Goal: Transaction & Acquisition: Book appointment/travel/reservation

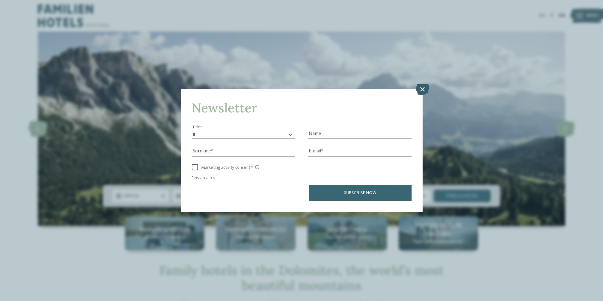
click at [421, 89] on icon at bounding box center [423, 88] width 14 height 11
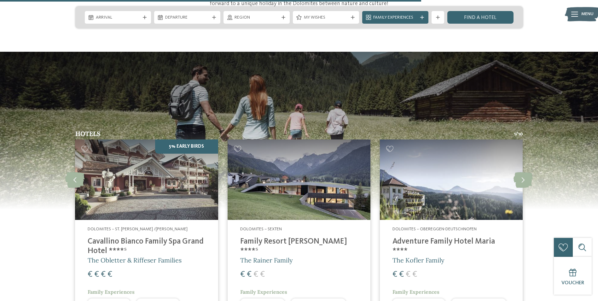
scroll to position [946, 0]
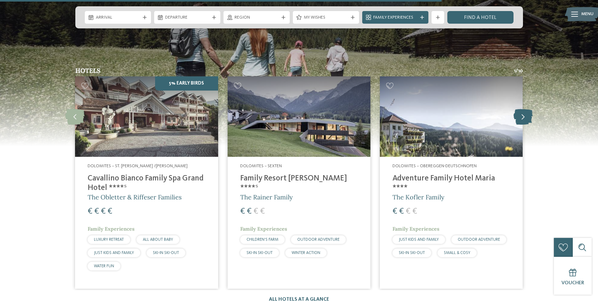
click at [525, 109] on icon at bounding box center [523, 117] width 19 height 16
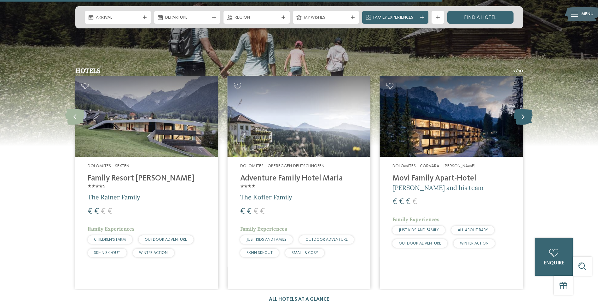
click at [525, 109] on icon at bounding box center [523, 117] width 19 height 16
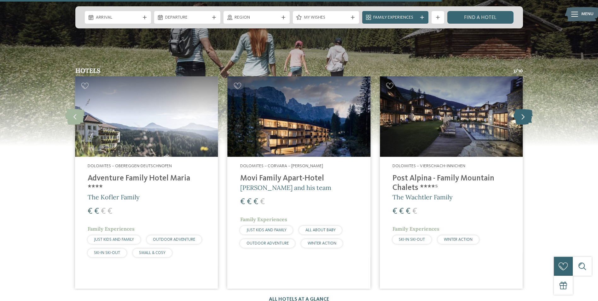
click at [524, 109] on icon at bounding box center [523, 117] width 19 height 16
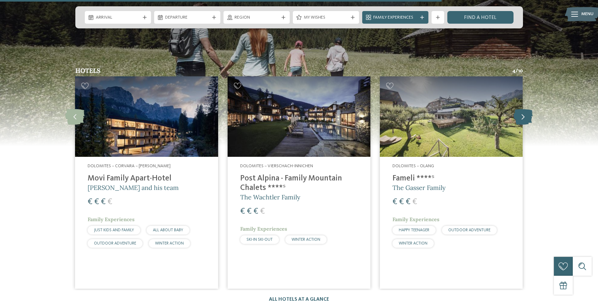
click at [524, 109] on icon at bounding box center [523, 117] width 19 height 16
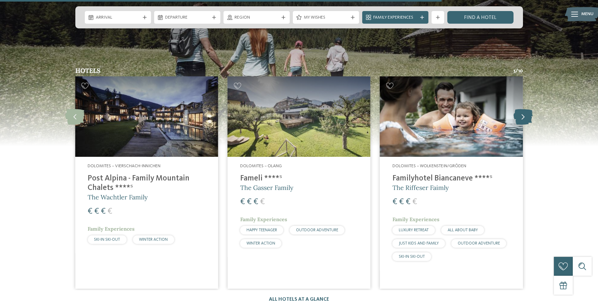
click at [524, 109] on icon at bounding box center [523, 117] width 19 height 16
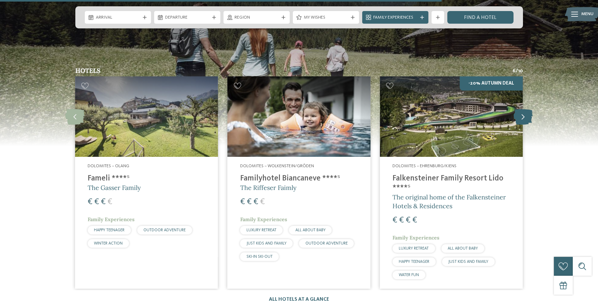
click at [524, 109] on icon at bounding box center [523, 117] width 19 height 16
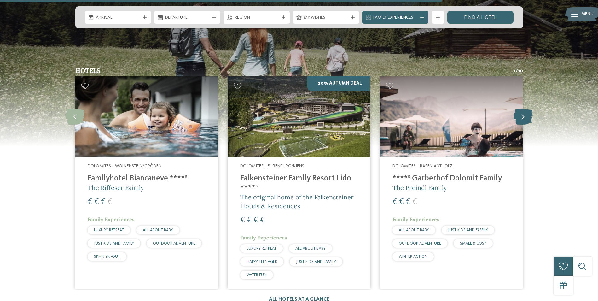
click at [524, 109] on icon at bounding box center [523, 117] width 19 height 16
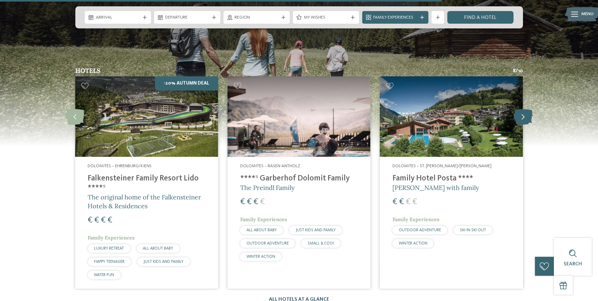
click at [524, 109] on icon at bounding box center [523, 117] width 19 height 16
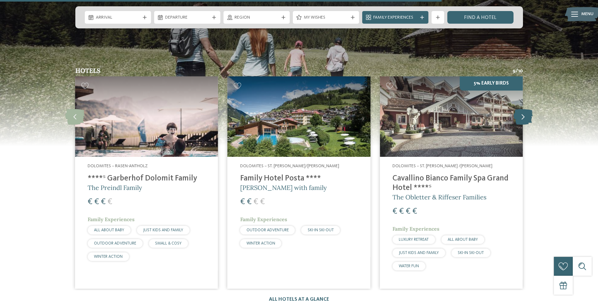
click at [524, 109] on icon at bounding box center [523, 117] width 19 height 16
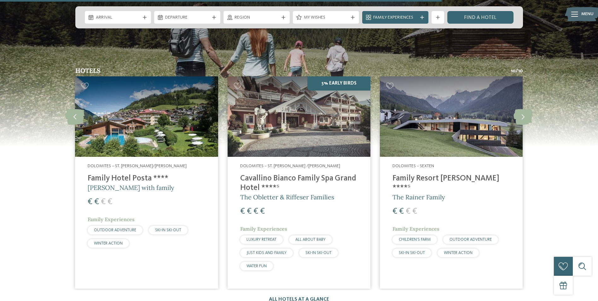
click at [424, 193] on span "The Rainer Family" at bounding box center [419, 197] width 53 height 8
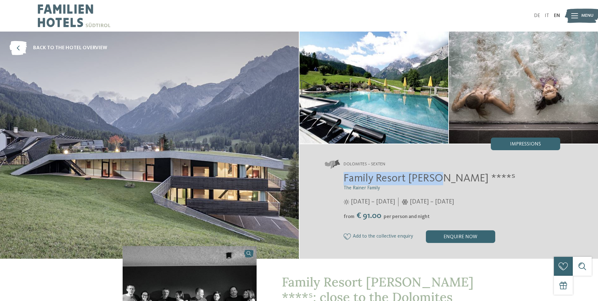
drag, startPoint x: 343, startPoint y: 177, endPoint x: 436, endPoint y: 179, distance: 93.1
click at [436, 179] on div "Family Resort [PERSON_NAME] ****ˢ The Rainer Family [DATE] – [DATE] from" at bounding box center [443, 207] width 236 height 71
drag, startPoint x: 436, startPoint y: 179, endPoint x: 430, endPoint y: 179, distance: 5.4
copy span "Family Resort Rainer"
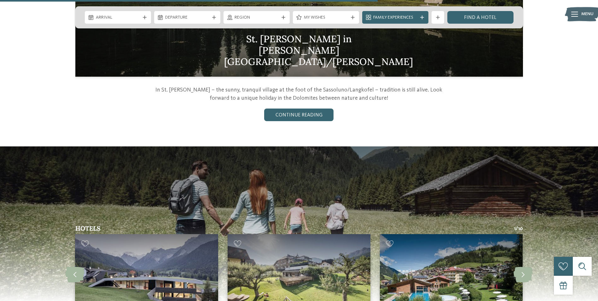
scroll to position [915, 0]
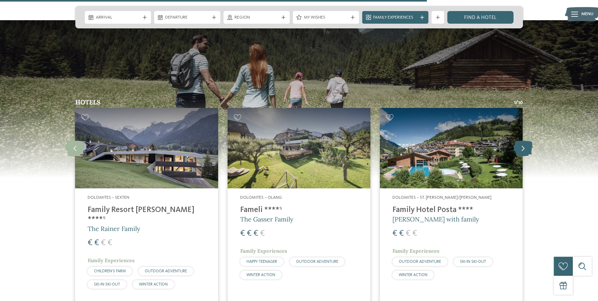
click at [528, 140] on icon at bounding box center [523, 148] width 19 height 16
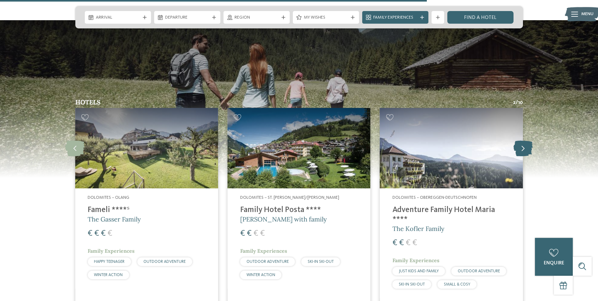
click at [528, 140] on icon at bounding box center [523, 148] width 19 height 16
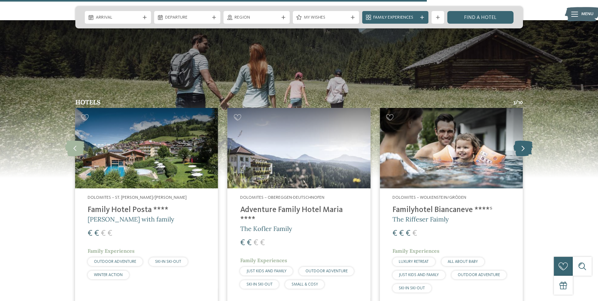
click at [523, 142] on icon at bounding box center [523, 148] width 19 height 16
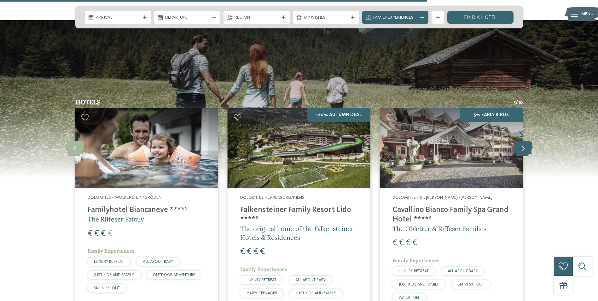
drag, startPoint x: 486, startPoint y: 204, endPoint x: 520, endPoint y: 138, distance: 74.8
click at [520, 140] on icon at bounding box center [523, 148] width 19 height 16
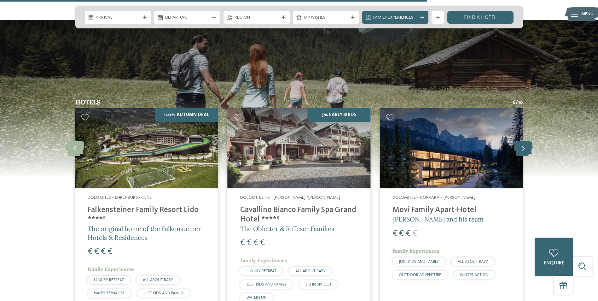
click at [526, 140] on icon at bounding box center [523, 148] width 19 height 16
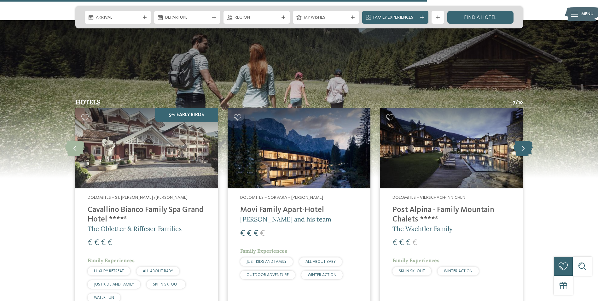
click at [521, 142] on icon at bounding box center [523, 148] width 19 height 16
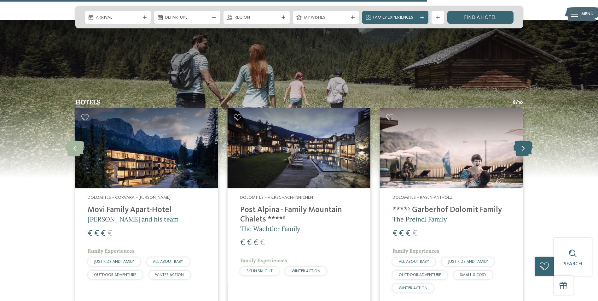
click at [526, 143] on icon at bounding box center [523, 148] width 19 height 16
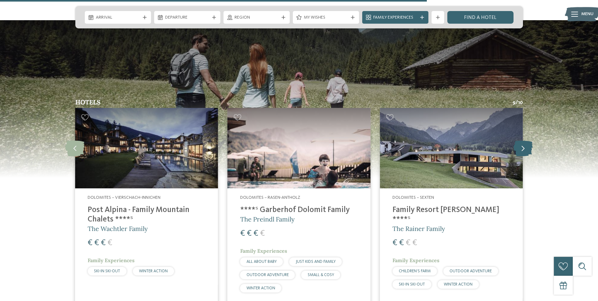
click at [526, 143] on icon at bounding box center [523, 148] width 19 height 16
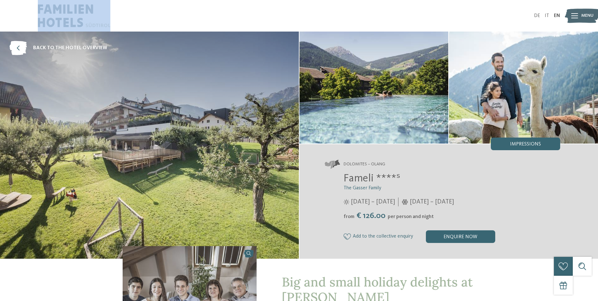
drag, startPoint x: 35, startPoint y: 6, endPoint x: 91, endPoint y: 21, distance: 58.1
click at [91, 21] on div "DE IT EN" at bounding box center [299, 16] width 598 height 32
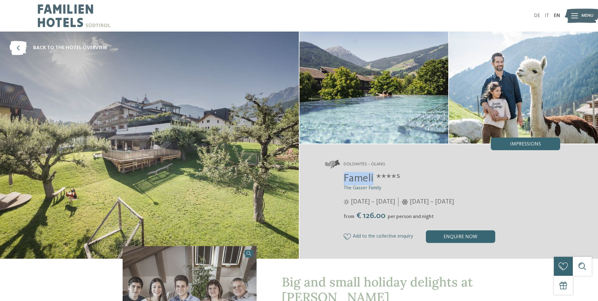
drag, startPoint x: 340, startPoint y: 178, endPoint x: 373, endPoint y: 179, distance: 32.2
click at [373, 179] on div "Fameli ****ˢ The Gasser Family 28/05 – 02/11/2025 05/12/2025 – 12/04/2026 from" at bounding box center [443, 207] width 236 height 71
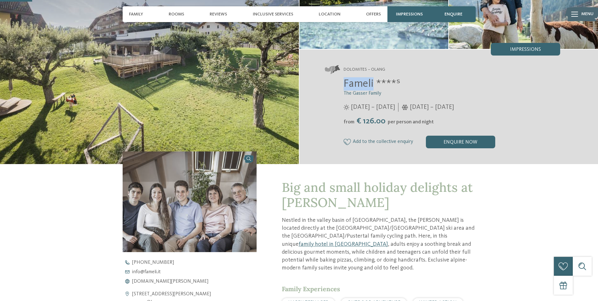
scroll to position [126, 0]
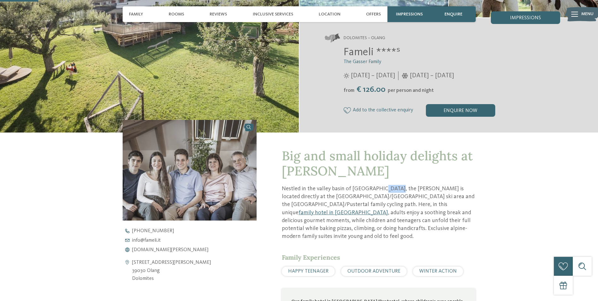
drag, startPoint x: 376, startPoint y: 189, endPoint x: 392, endPoint y: 188, distance: 16.1
click at [392, 188] on p "Nestled in the valley basin of Olang, the Fameli is located directly at the Pla…" at bounding box center [379, 213] width 194 height 56
copy p "Fameli"
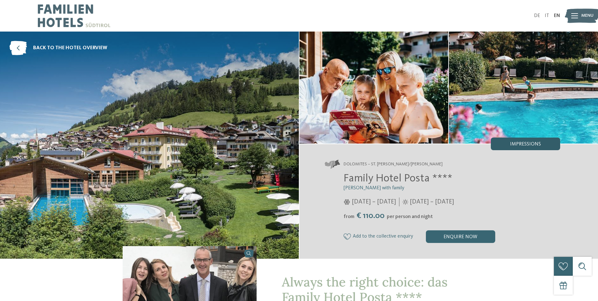
click at [520, 140] on div "Impressions" at bounding box center [525, 144] width 69 height 13
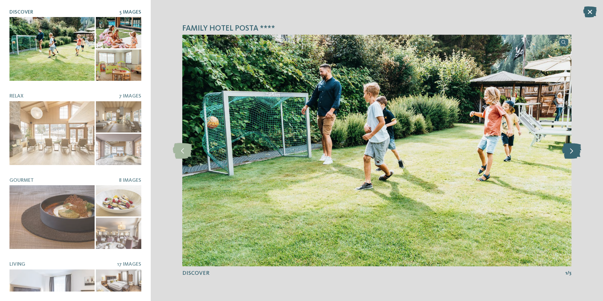
click at [576, 155] on icon at bounding box center [571, 151] width 19 height 16
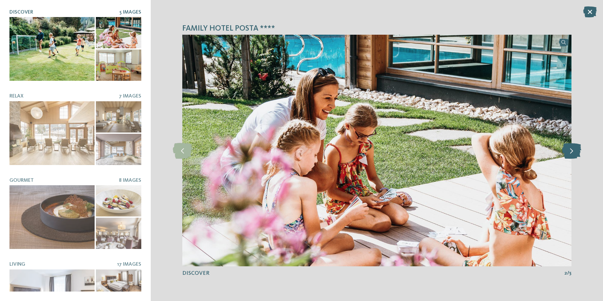
click at [576, 155] on icon at bounding box center [571, 151] width 19 height 16
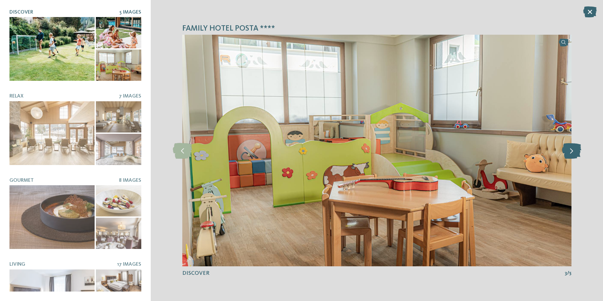
click at [576, 155] on icon at bounding box center [571, 151] width 19 height 16
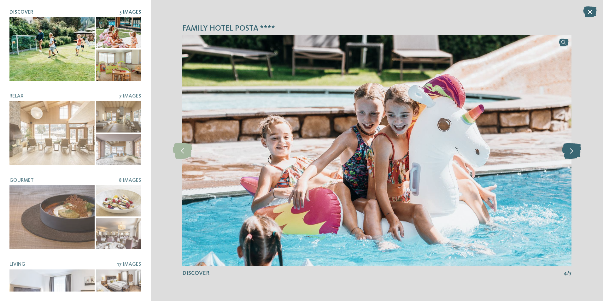
click at [576, 155] on icon at bounding box center [571, 151] width 19 height 16
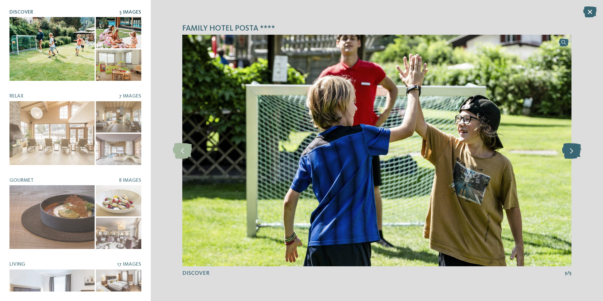
click at [576, 155] on icon at bounding box center [571, 151] width 19 height 16
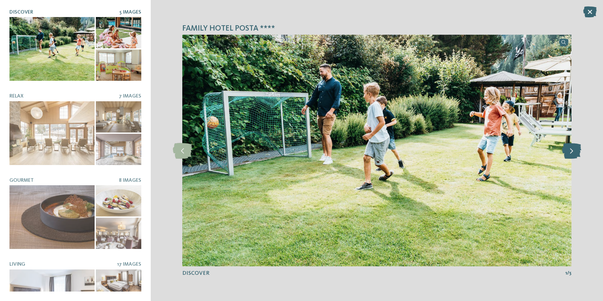
click at [576, 155] on icon at bounding box center [571, 151] width 19 height 16
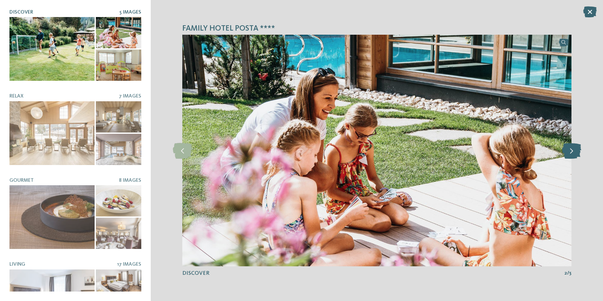
click at [576, 155] on icon at bounding box center [571, 151] width 19 height 16
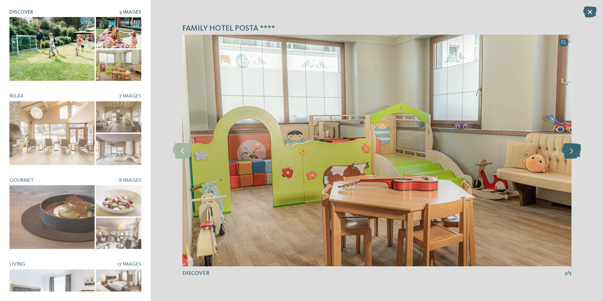
click at [576, 155] on icon at bounding box center [571, 151] width 19 height 16
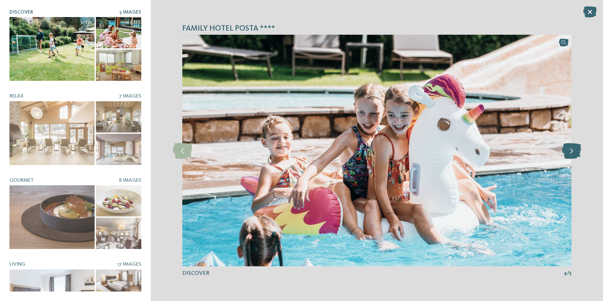
click at [576, 155] on icon at bounding box center [571, 151] width 19 height 16
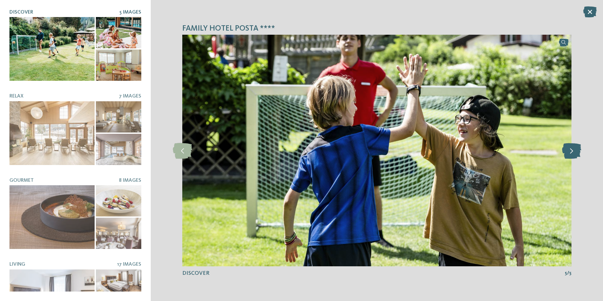
click at [576, 155] on icon at bounding box center [571, 151] width 19 height 16
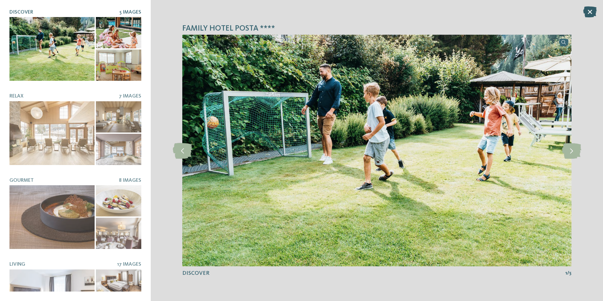
click at [591, 10] on icon at bounding box center [590, 11] width 14 height 11
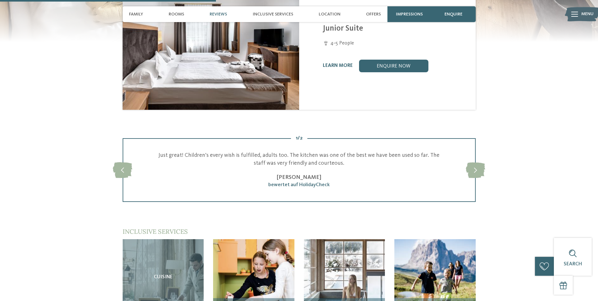
scroll to position [757, 0]
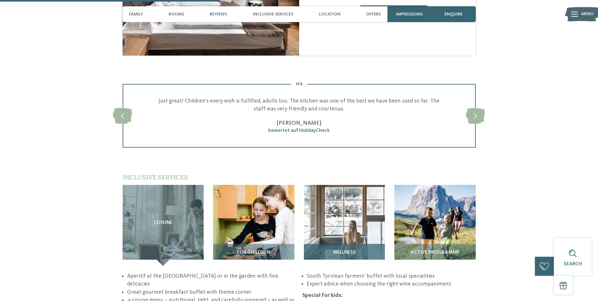
click at [359, 197] on img at bounding box center [344, 225] width 81 height 81
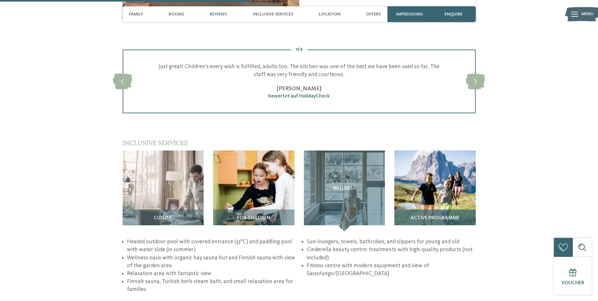
scroll to position [789, 0]
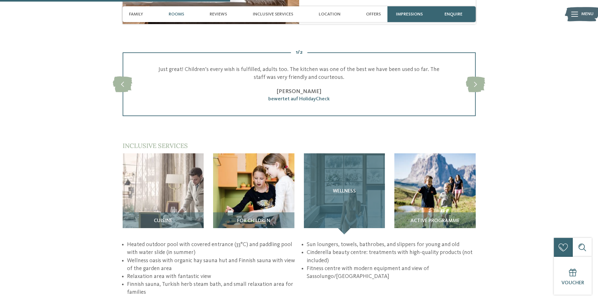
click at [364, 161] on div "Wellness" at bounding box center [344, 193] width 81 height 81
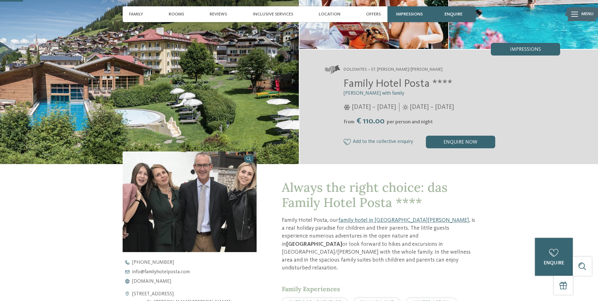
scroll to position [0, 0]
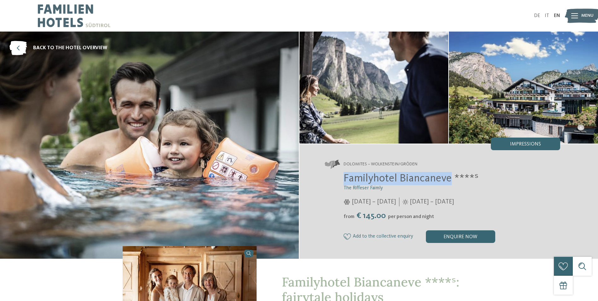
drag, startPoint x: 346, startPoint y: 180, endPoint x: 449, endPoint y: 178, distance: 103.2
click at [449, 178] on span "Familyhotel Biancaneve ****ˢ" at bounding box center [411, 178] width 135 height 11
drag, startPoint x: 449, startPoint y: 178, endPoint x: 434, endPoint y: 176, distance: 14.9
copy span "Familyhotel Biancaneve"
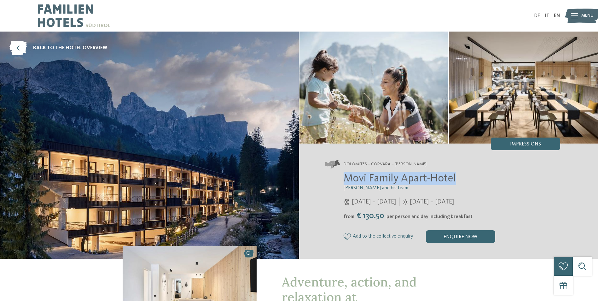
drag, startPoint x: 344, startPoint y: 179, endPoint x: 460, endPoint y: 179, distance: 116.1
click at [460, 179] on h2 "Movi Family Apart-Hotel" at bounding box center [452, 178] width 217 height 13
copy span "Movi Family Apart-Hotel"
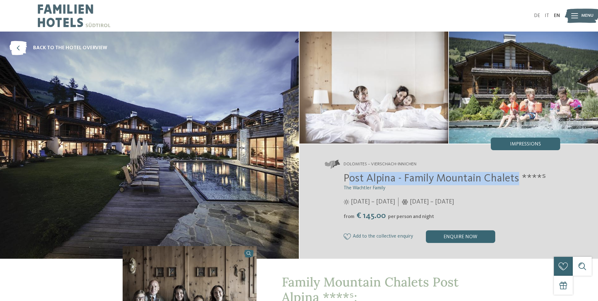
drag, startPoint x: 347, startPoint y: 178, endPoint x: 516, endPoint y: 176, distance: 169.1
click at [516, 176] on span "Post Alpina - Family Mountain Chalets ****ˢ" at bounding box center [445, 178] width 203 height 11
copy span "ost Alpina - Family Mountain Chalets"
click at [350, 177] on span "Post Alpina - Family Mountain Chalets ****ˢ" at bounding box center [445, 178] width 203 height 11
drag, startPoint x: 347, startPoint y: 178, endPoint x: 515, endPoint y: 182, distance: 168.8
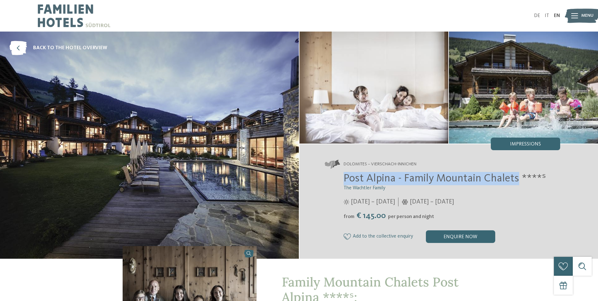
click at [515, 182] on span "Post Alpina - Family Mountain Chalets ****ˢ" at bounding box center [445, 178] width 203 height 11
drag, startPoint x: 515, startPoint y: 182, endPoint x: 511, endPoint y: 181, distance: 4.1
copy span "Post Alpina - Family Mountain Chalets"
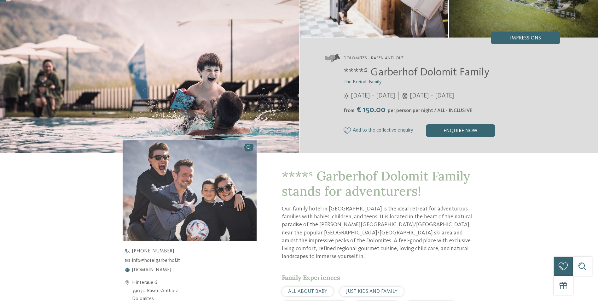
scroll to position [126, 0]
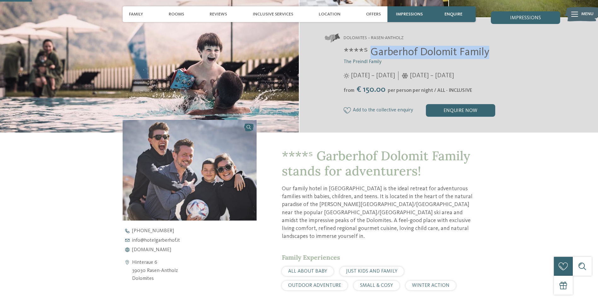
drag, startPoint x: 380, startPoint y: 51, endPoint x: 500, endPoint y: 51, distance: 119.9
click at [500, 51] on h2 "****ˢ Garberhof Dolomit Family" at bounding box center [452, 52] width 217 height 13
copy span "Garberhof Dolomit Family"
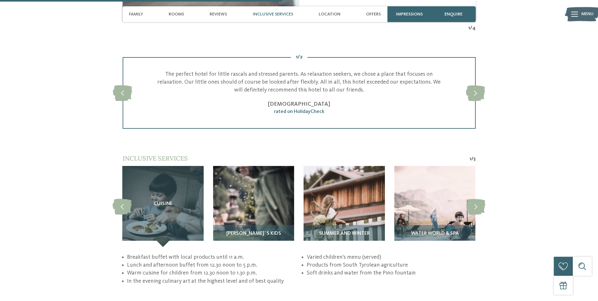
scroll to position [1136, 0]
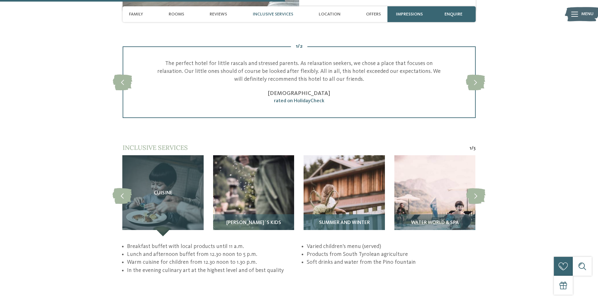
click at [357, 214] on div "Summer and winter" at bounding box center [344, 225] width 81 height 22
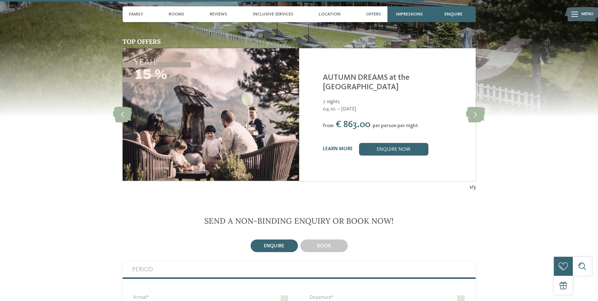
scroll to position [1735, 0]
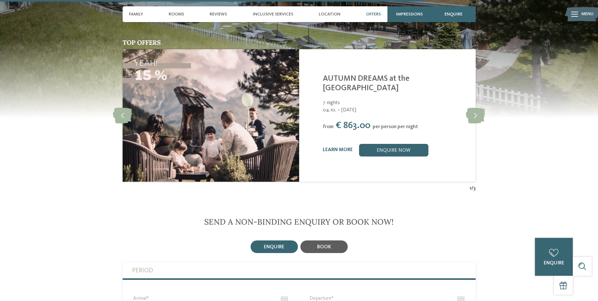
click at [340, 240] on div "book" at bounding box center [324, 246] width 47 height 13
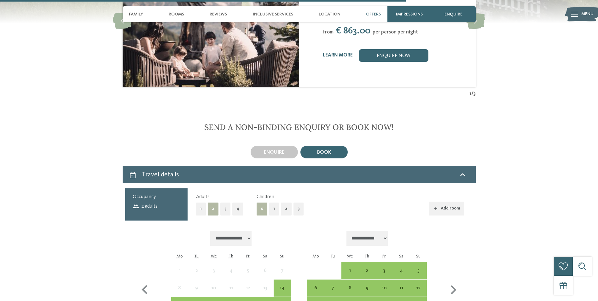
scroll to position [1893, 0]
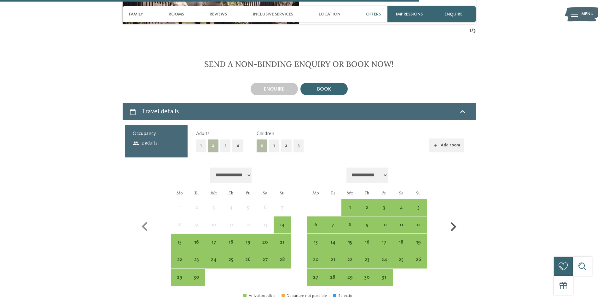
click at [453, 218] on icon "button" at bounding box center [454, 227] width 18 height 18
select select "**********"
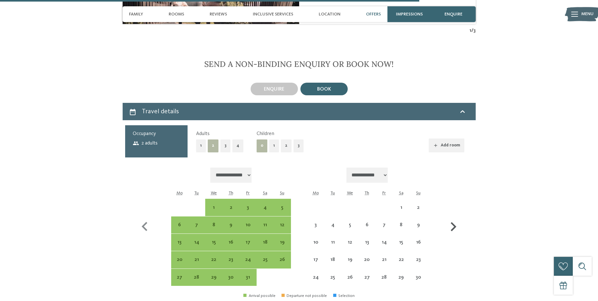
click at [453, 218] on icon "button" at bounding box center [454, 227] width 18 height 18
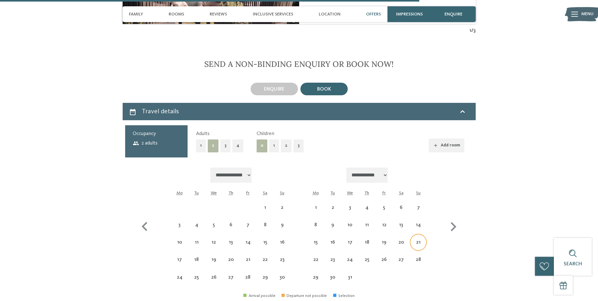
select select "**********"
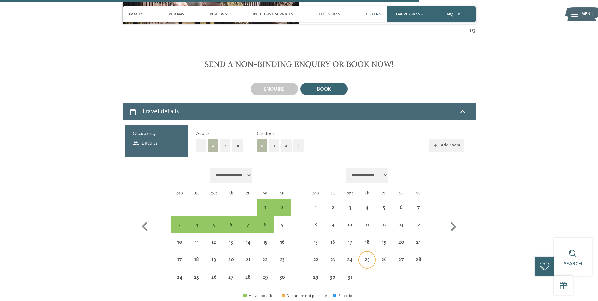
select select "**********"
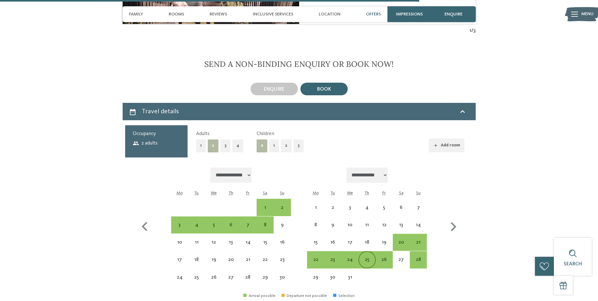
click at [366, 257] on div "25" at bounding box center [367, 265] width 16 height 16
select select "**********"
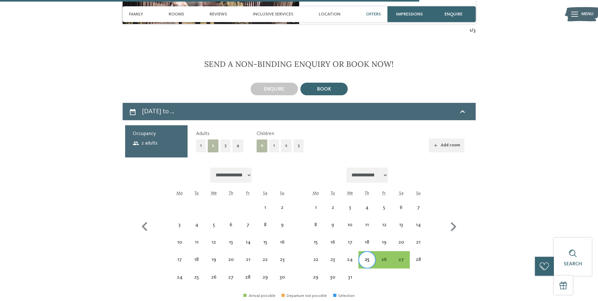
click at [410, 251] on div "27" at bounding box center [401, 259] width 17 height 17
select select "**********"
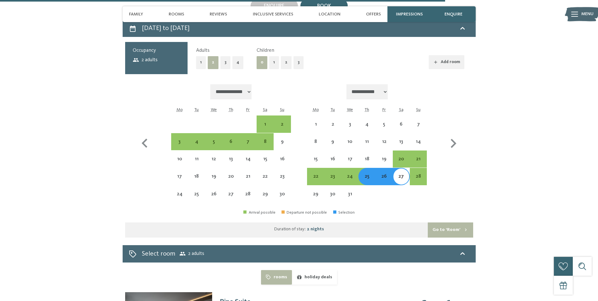
scroll to position [1956, 0]
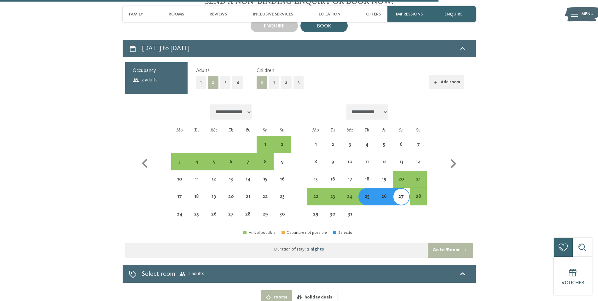
click at [272, 76] on button "1" at bounding box center [274, 82] width 10 height 13
select select "**********"
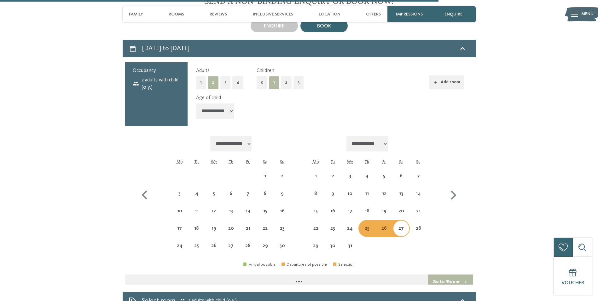
select select "**********"
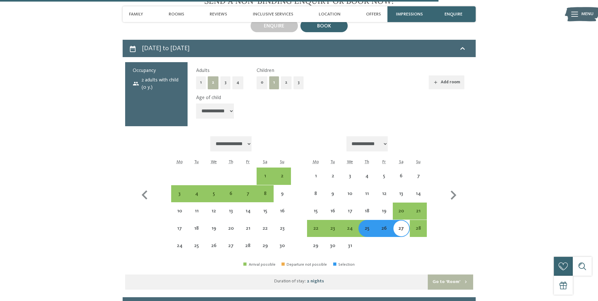
click at [225, 103] on select "**********" at bounding box center [215, 110] width 38 height 15
select select "*"
click at [196, 103] on select "**********" at bounding box center [215, 110] width 38 height 15
select select "**********"
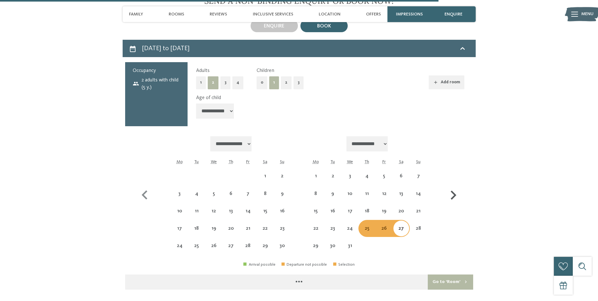
select select "**********"
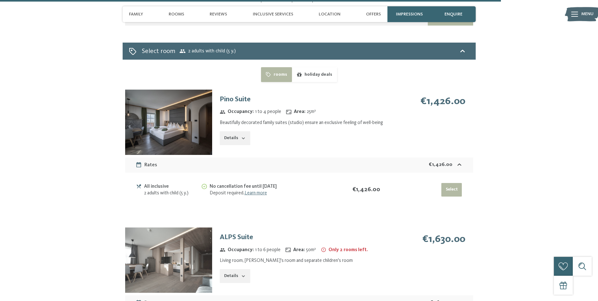
scroll to position [2177, 0]
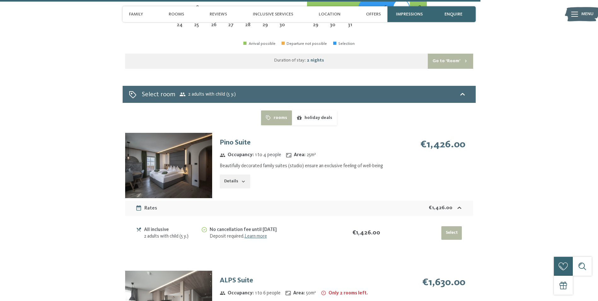
click at [161, 133] on img at bounding box center [168, 165] width 87 height 65
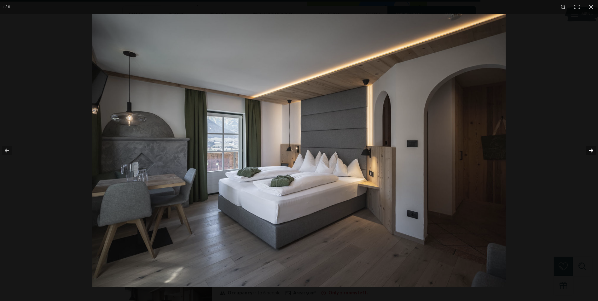
click at [588, 146] on button "button" at bounding box center [587, 151] width 22 height 32
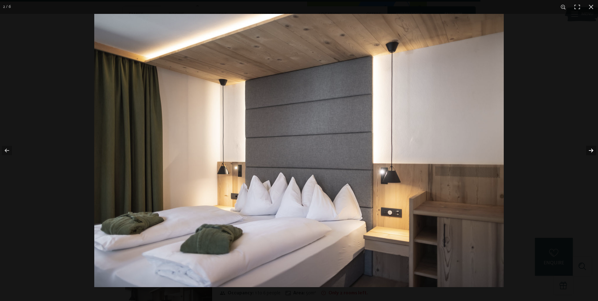
click at [588, 146] on button "button" at bounding box center [587, 151] width 22 height 32
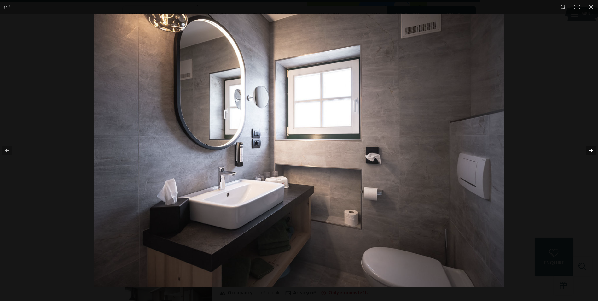
click at [588, 146] on button "button" at bounding box center [587, 151] width 22 height 32
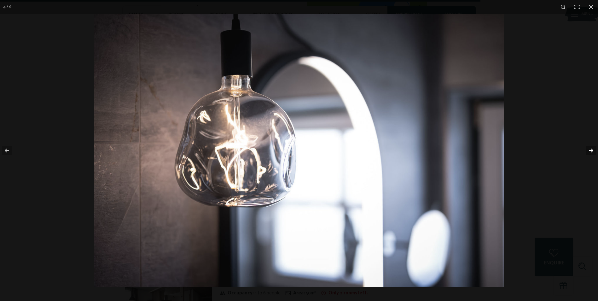
click at [588, 146] on button "button" at bounding box center [587, 151] width 22 height 32
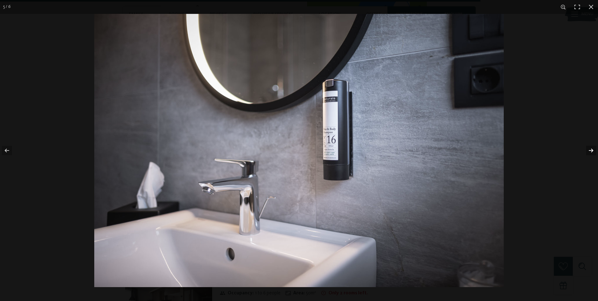
click at [588, 146] on button "button" at bounding box center [587, 151] width 22 height 32
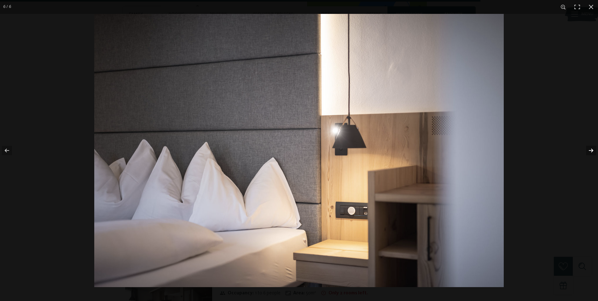
click at [588, 146] on button "button" at bounding box center [587, 151] width 22 height 32
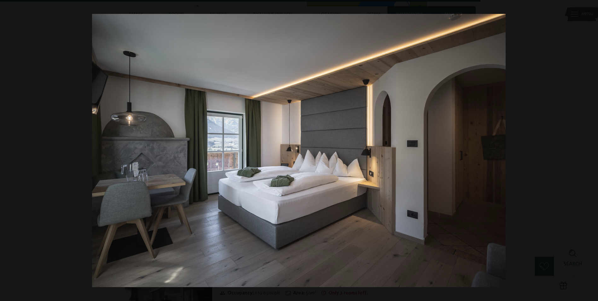
click at [588, 146] on button "button" at bounding box center [587, 151] width 22 height 32
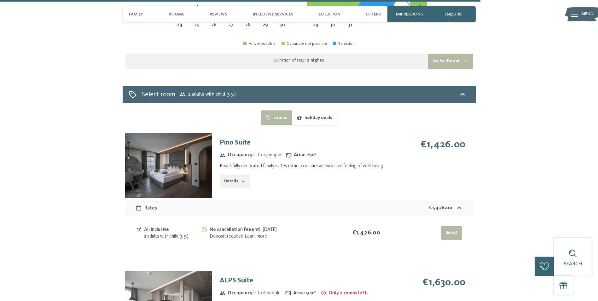
click at [0, 0] on button "button" at bounding box center [0, 0] width 0 height 0
click at [243, 174] on button "Details" at bounding box center [235, 181] width 30 height 14
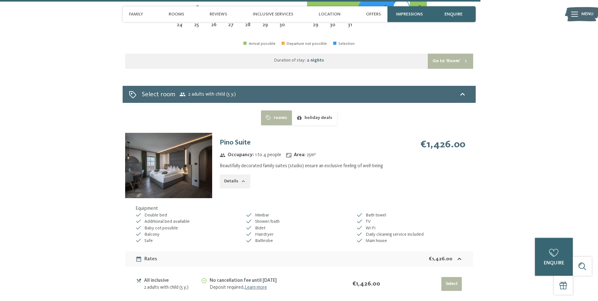
drag, startPoint x: 326, startPoint y: 90, endPoint x: 369, endPoint y: 125, distance: 55.4
click at [326, 110] on button "holiday deals" at bounding box center [314, 117] width 45 height 15
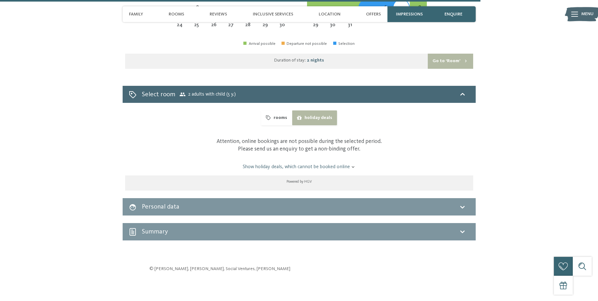
click at [279, 110] on button "rooms" at bounding box center [276, 117] width 31 height 15
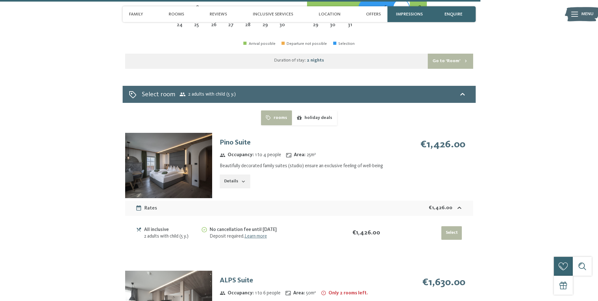
click at [444, 226] on button "Select" at bounding box center [452, 233] width 21 height 14
